Goal: Download file/media

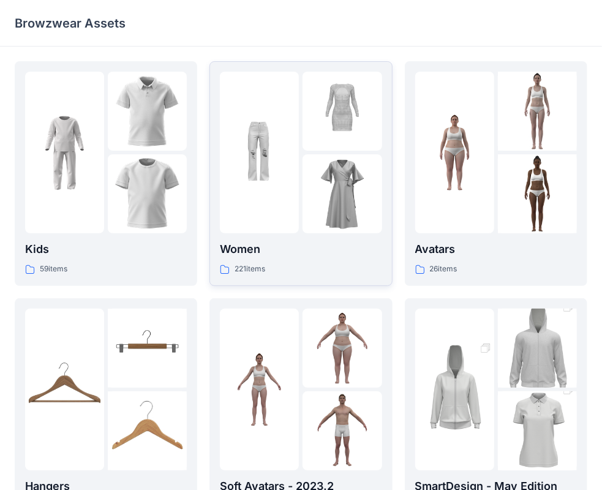
click at [333, 159] on img at bounding box center [342, 193] width 79 height 79
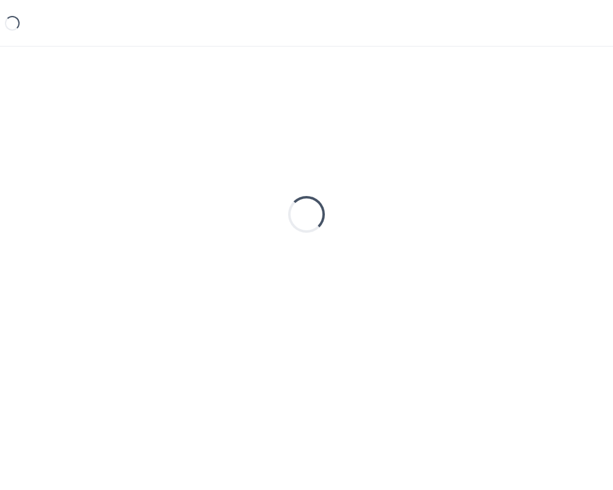
click at [333, 159] on div "Loading..." at bounding box center [306, 214] width 583 height 306
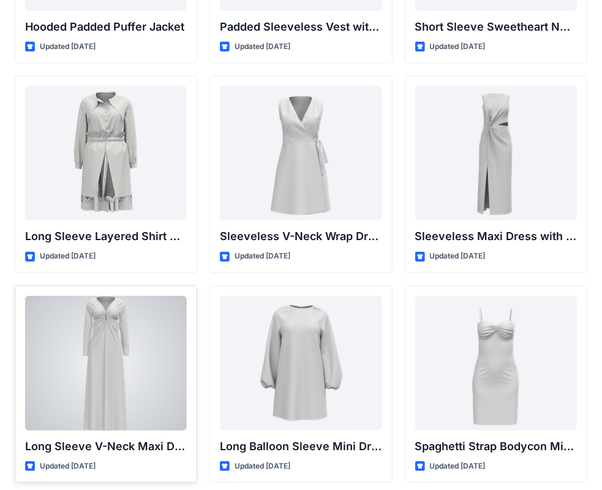
scroll to position [1661, 0]
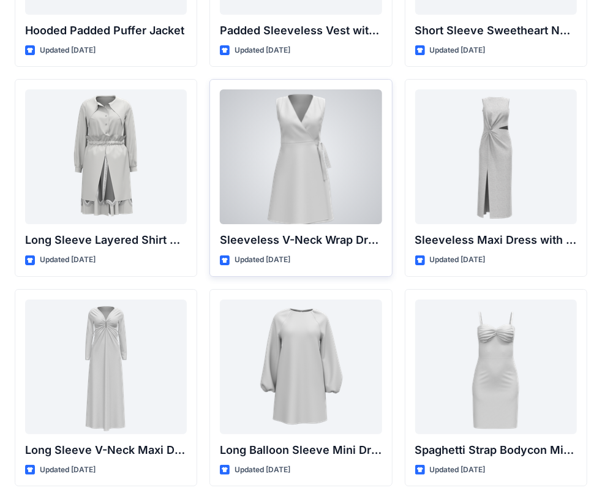
click at [309, 151] on div at bounding box center [301, 156] width 162 height 135
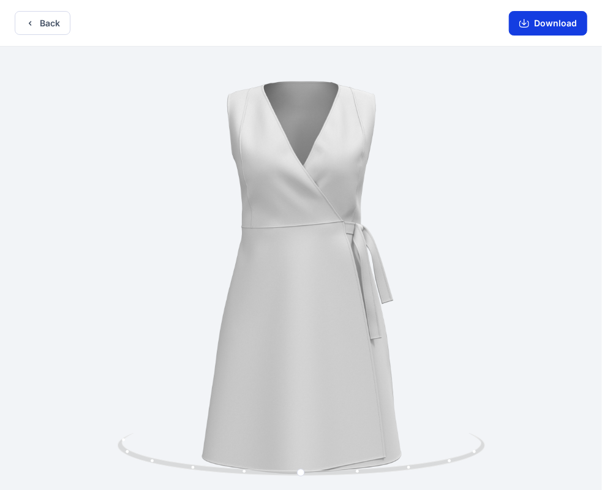
click at [549, 24] on button "Download" at bounding box center [548, 23] width 78 height 25
click at [26, 27] on icon "button" at bounding box center [30, 23] width 10 height 10
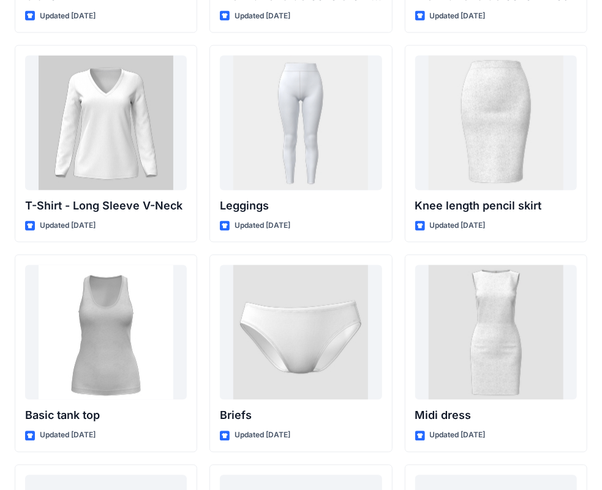
scroll to position [9980, 0]
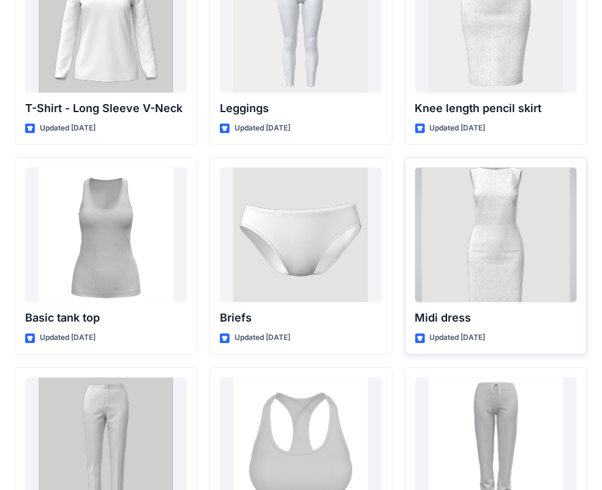
click at [485, 206] on div at bounding box center [496, 234] width 162 height 135
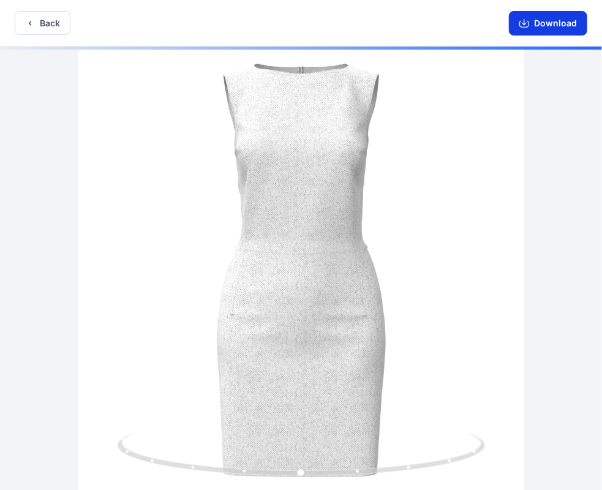
click at [534, 31] on button "Download" at bounding box center [548, 23] width 78 height 25
